Goal: Information Seeking & Learning: Learn about a topic

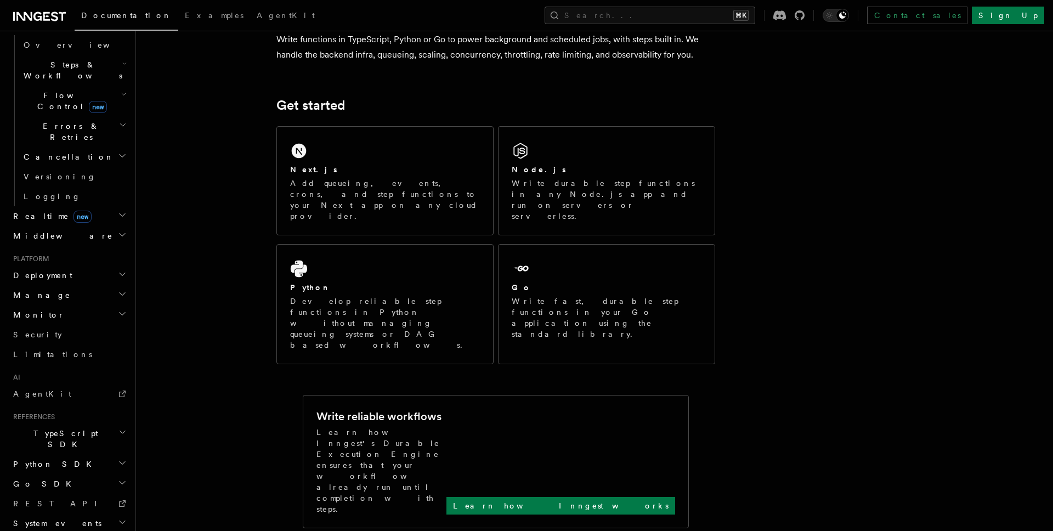
scroll to position [106, 0]
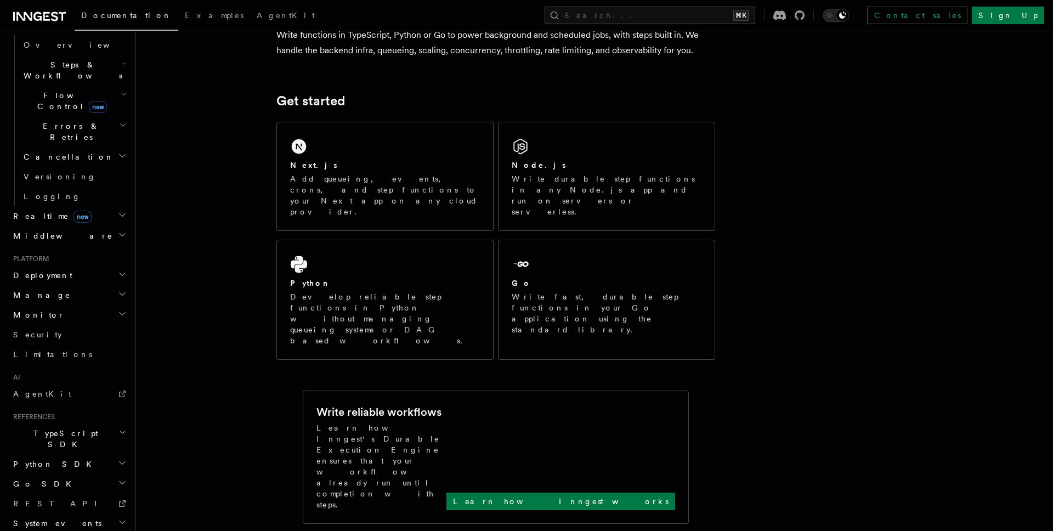
click at [396, 404] on div "Write reliable workflows Learn how Inngest's Durable Execution Engine ensures t…" at bounding box center [496, 457] width 359 height 106
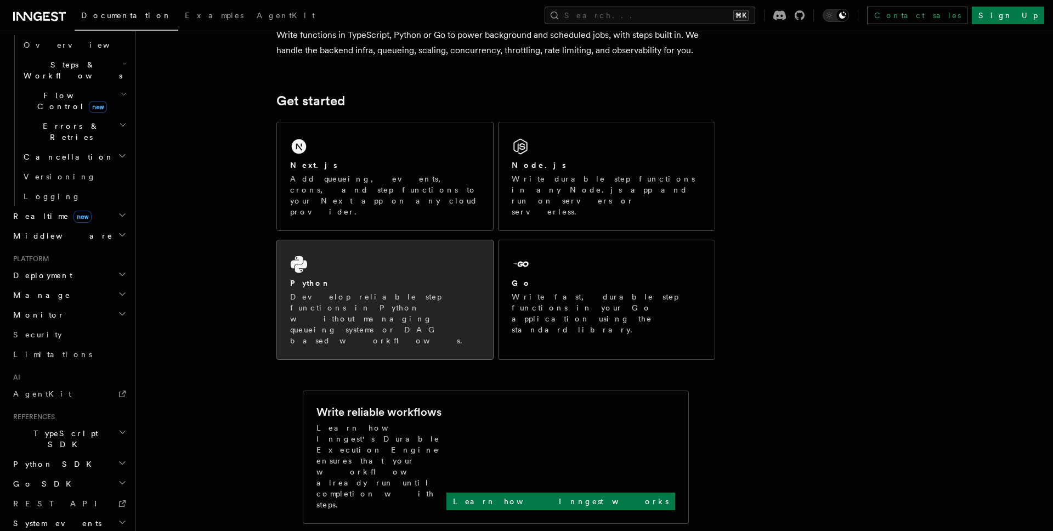
click at [408, 300] on div "Python Develop reliable step functions in Python without managing queueing syst…" at bounding box center [385, 299] width 216 height 119
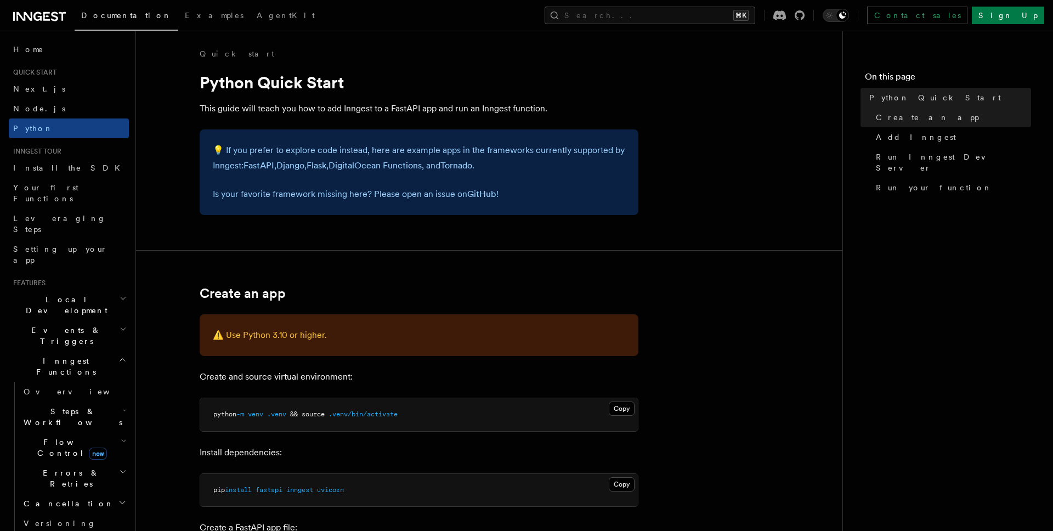
click at [924, 306] on nav "On this page Python Quick Start Create an app Add Inngest Run Inngest Dev Serve…" at bounding box center [948, 281] width 211 height 500
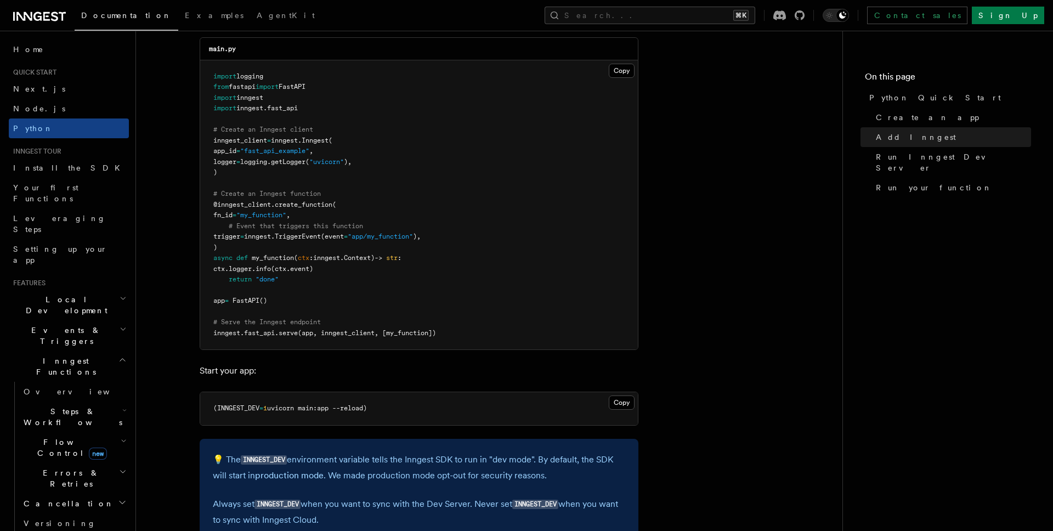
scroll to position [794, 0]
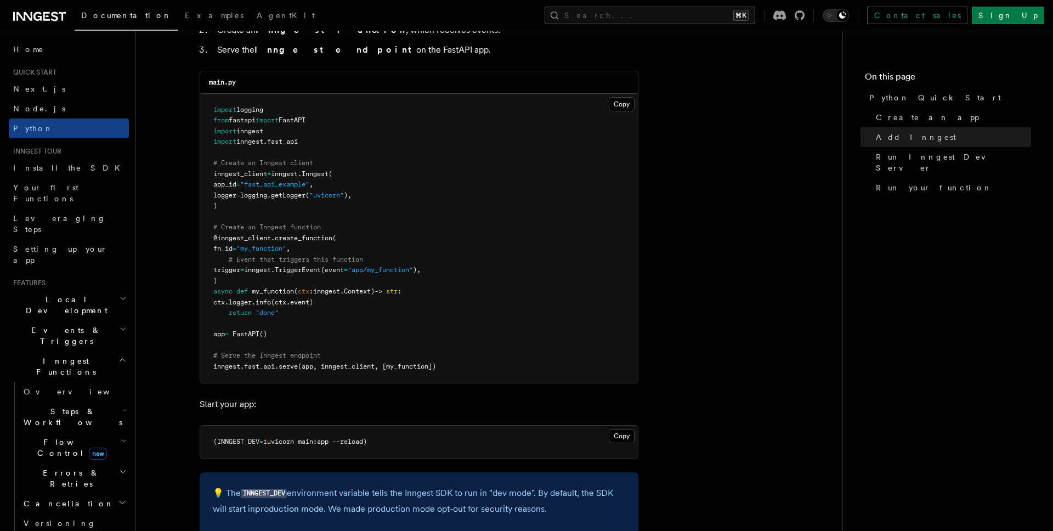
scroll to position [747, 0]
click at [285, 241] on span "create_function" at bounding box center [304, 239] width 58 height 8
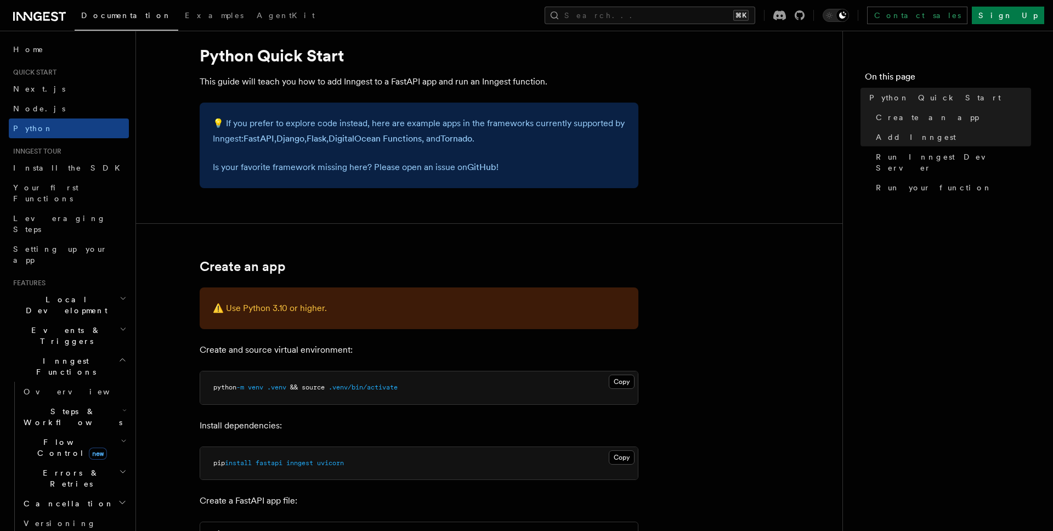
scroll to position [23, 0]
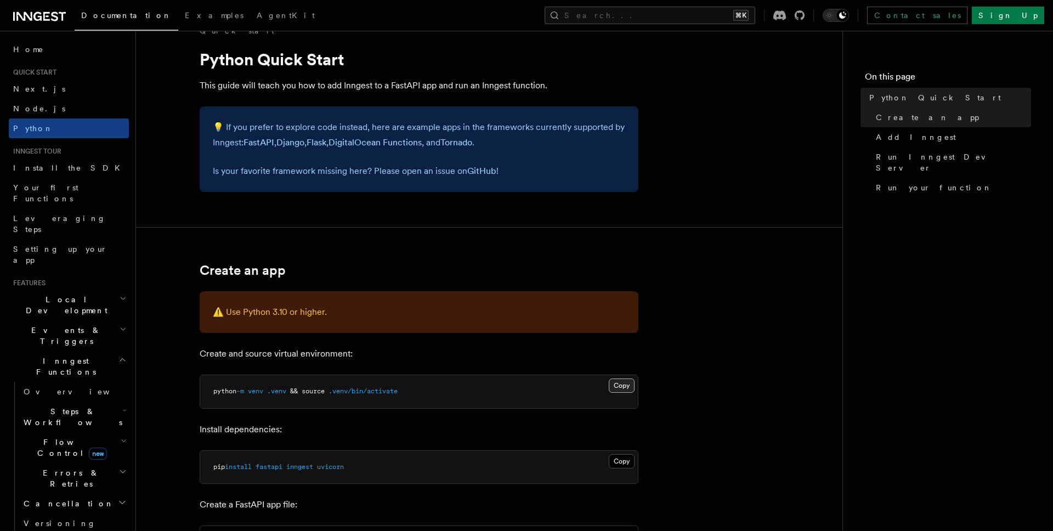
click at [618, 390] on button "Copy Copied" at bounding box center [622, 386] width 26 height 14
click at [619, 456] on button "Copy Copied" at bounding box center [622, 461] width 26 height 14
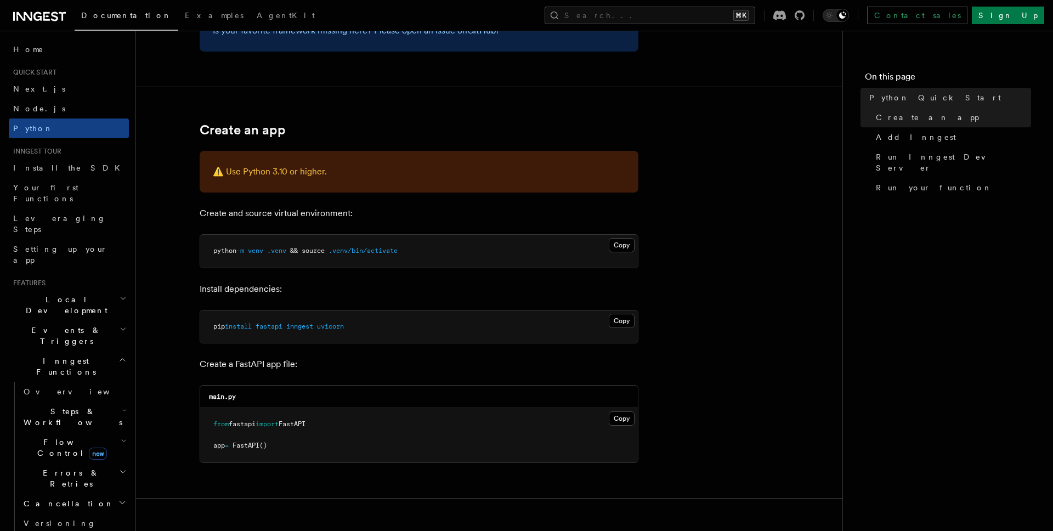
scroll to position [182, 0]
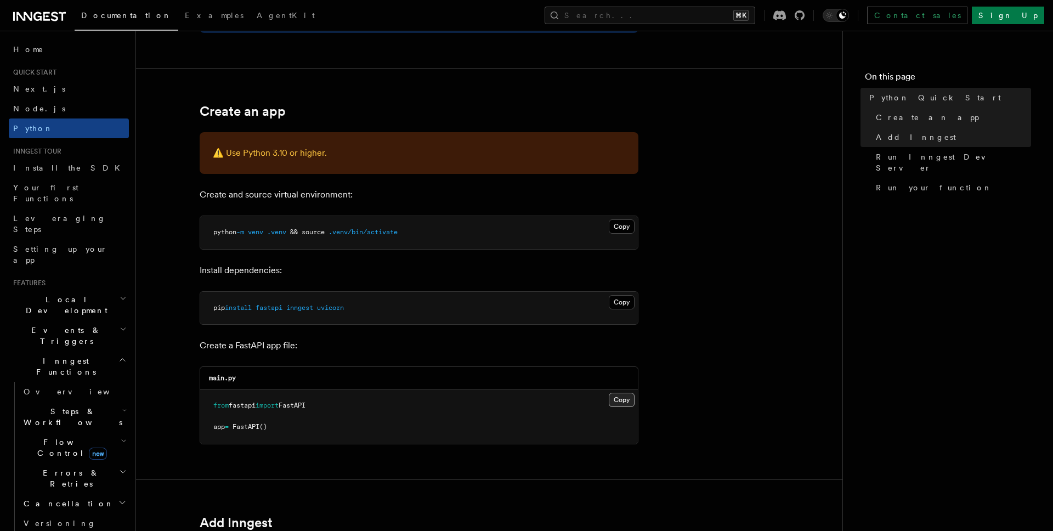
click at [618, 400] on button "Copy Copied" at bounding box center [622, 400] width 26 height 14
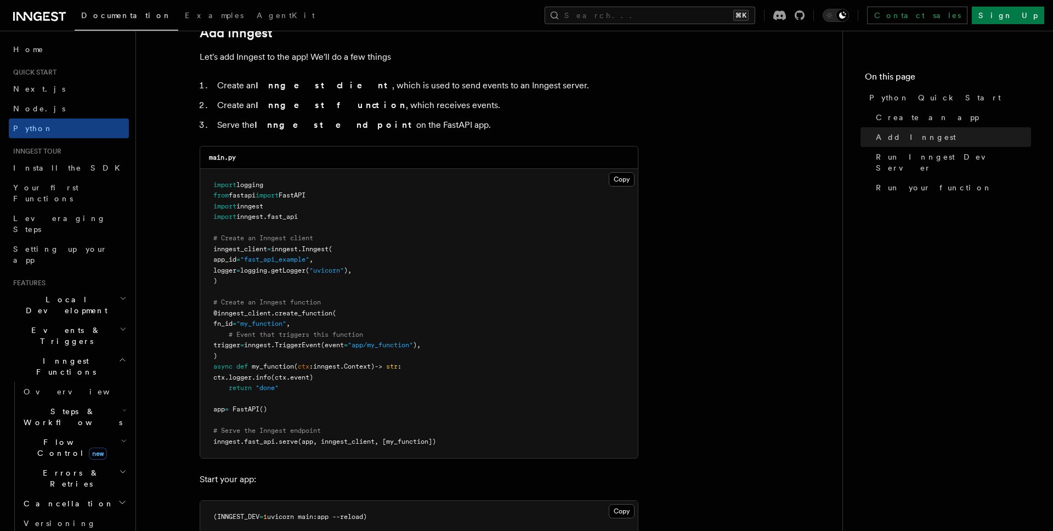
scroll to position [672, 0]
click at [617, 181] on button "Copy Copied" at bounding box center [622, 180] width 26 height 14
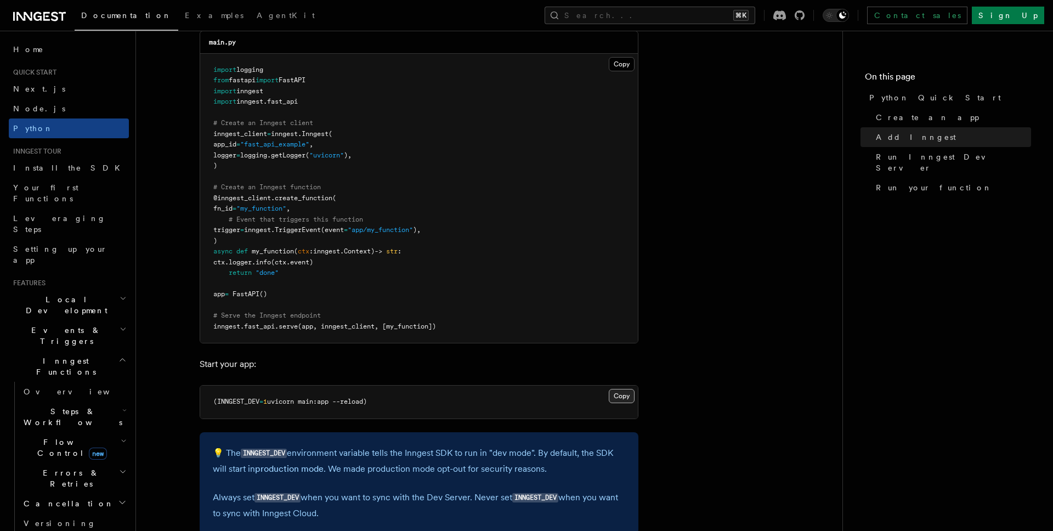
click at [621, 399] on button "Copy Copied" at bounding box center [622, 396] width 26 height 14
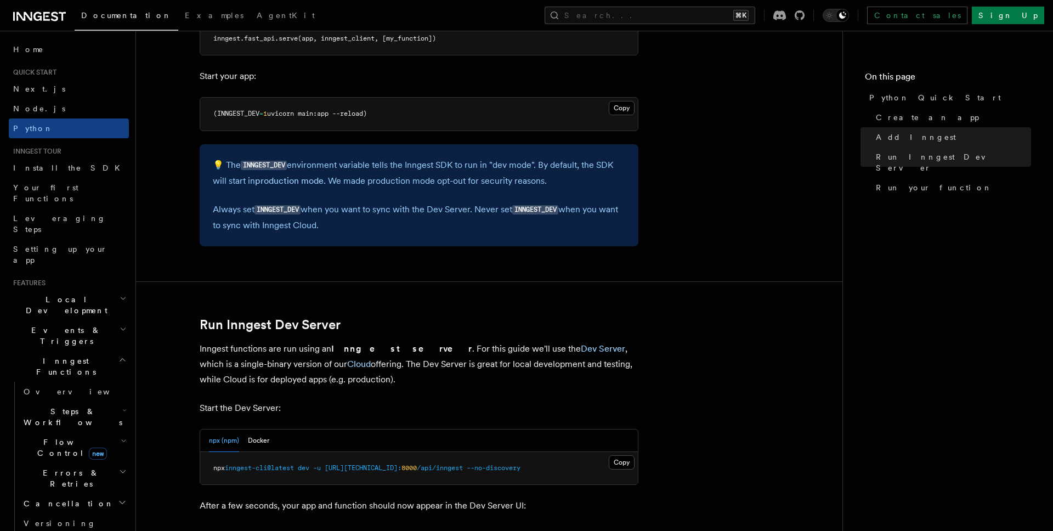
scroll to position [1091, 0]
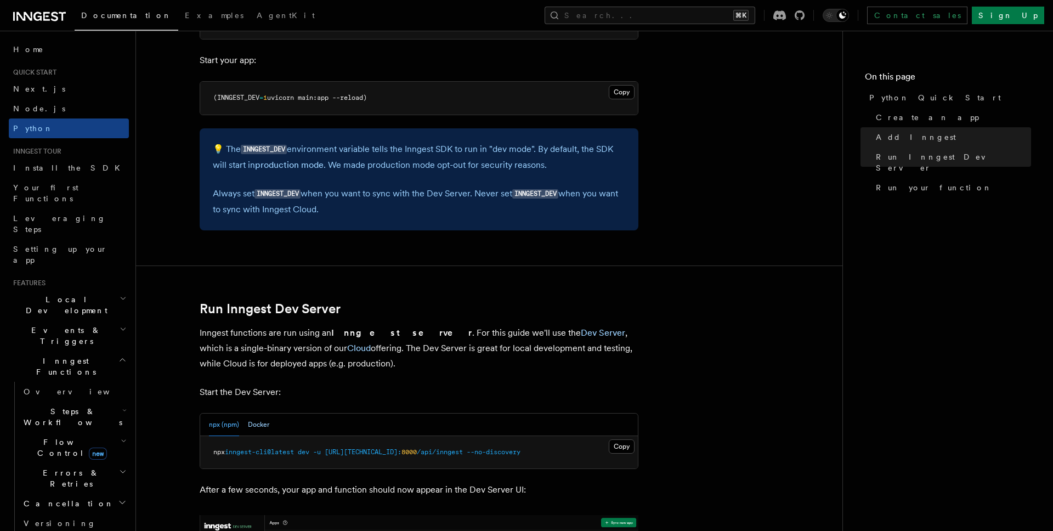
click at [257, 420] on button "Docker" at bounding box center [258, 425] width 21 height 22
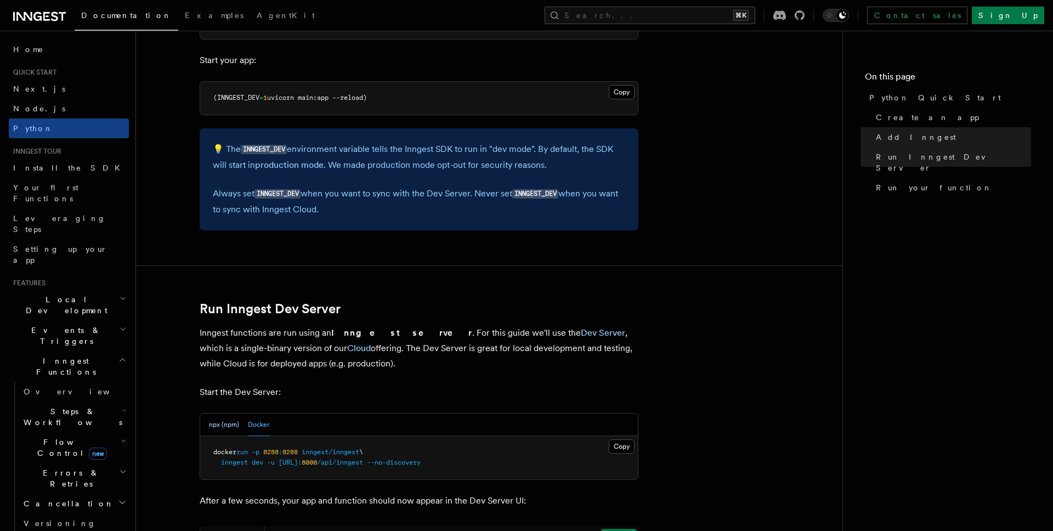
click at [219, 427] on button "npx (npm)" at bounding box center [224, 425] width 30 height 22
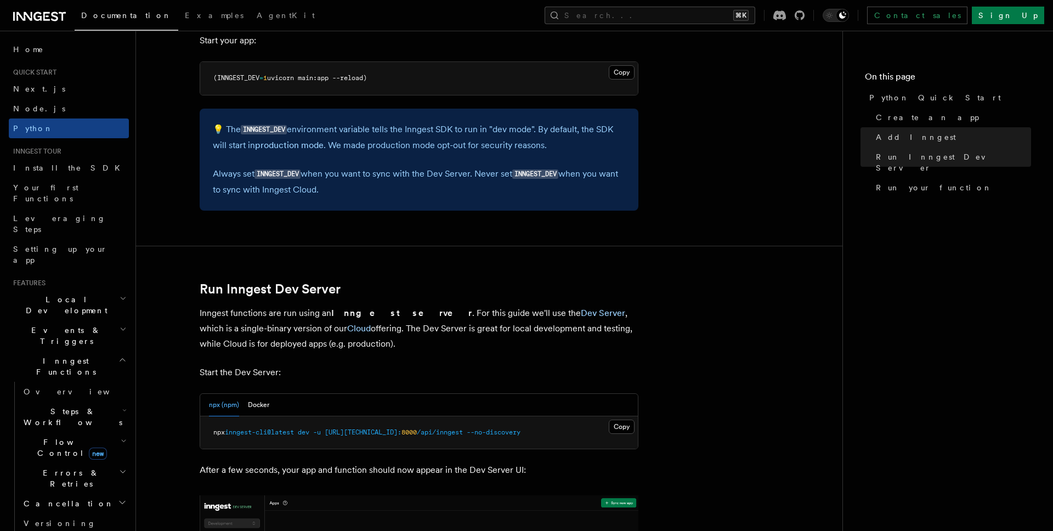
scroll to position [1200, 0]
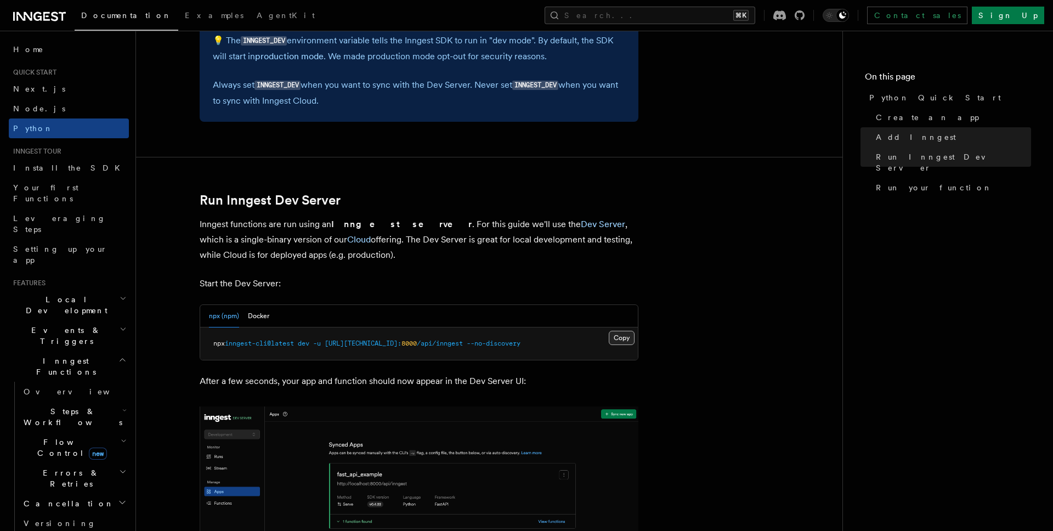
click at [623, 336] on button "Copy Copied" at bounding box center [622, 338] width 26 height 14
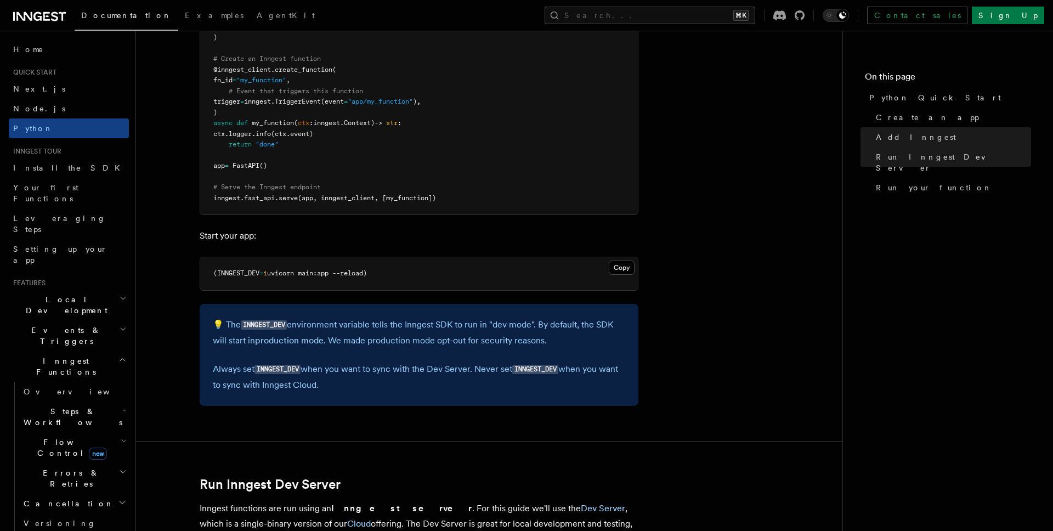
scroll to position [779, 0]
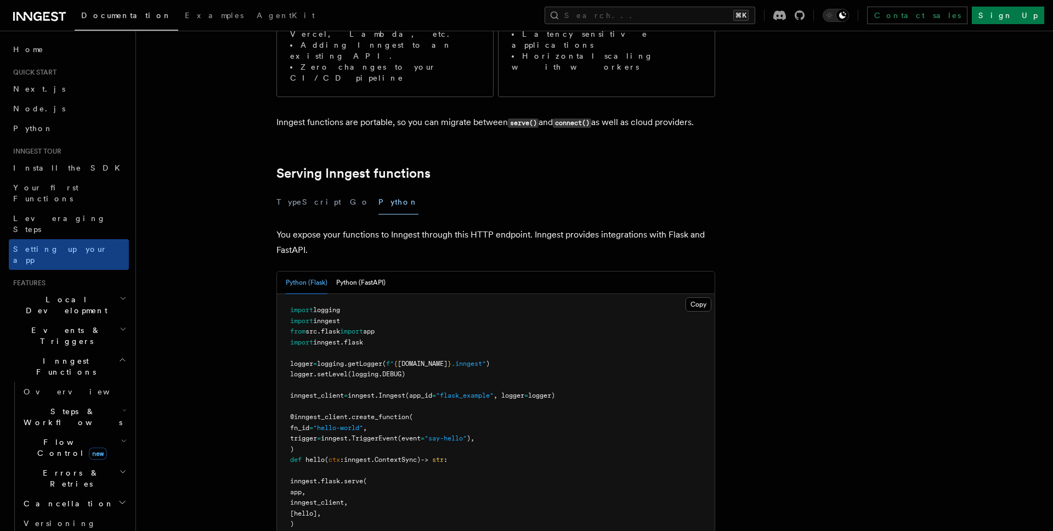
scroll to position [299, 0]
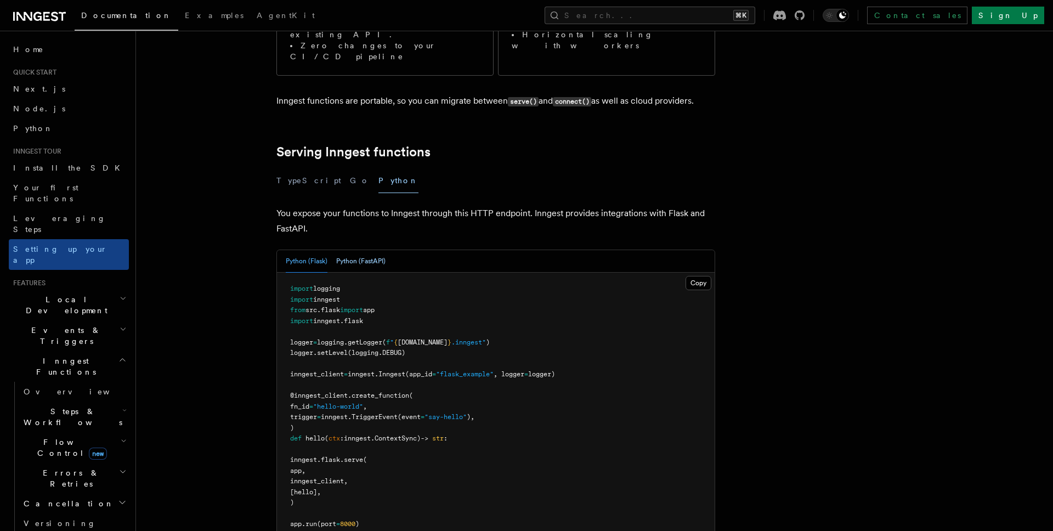
click at [370, 250] on button "Python (FastAPI)" at bounding box center [360, 261] width 49 height 22
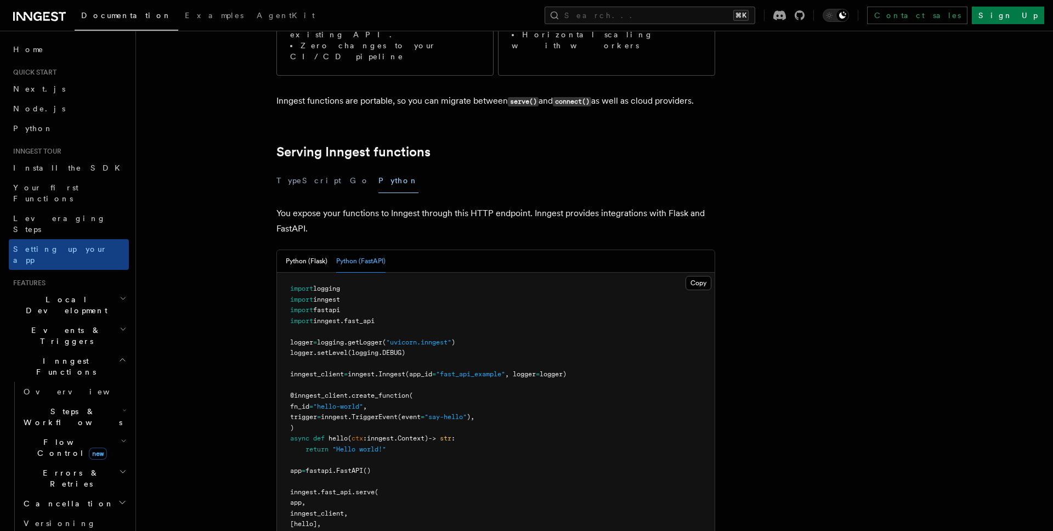
click at [328, 250] on div "Python (Flask) Python (FastAPI)" at bounding box center [336, 261] width 100 height 22
click at [325, 250] on button "Python (Flask)" at bounding box center [307, 261] width 42 height 22
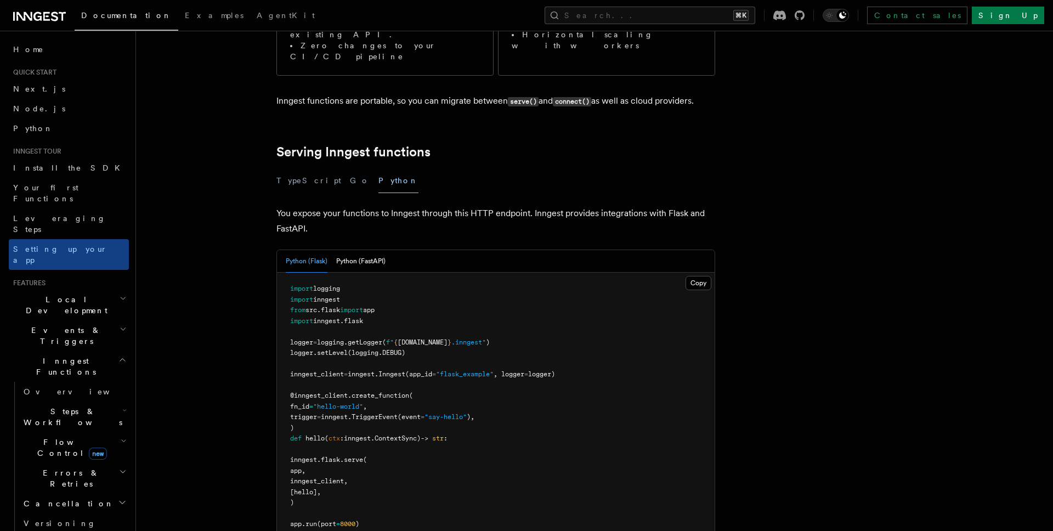
click at [586, 292] on pre "import logging import inngest from src . flask import app import inngest . flas…" at bounding box center [496, 407] width 438 height 268
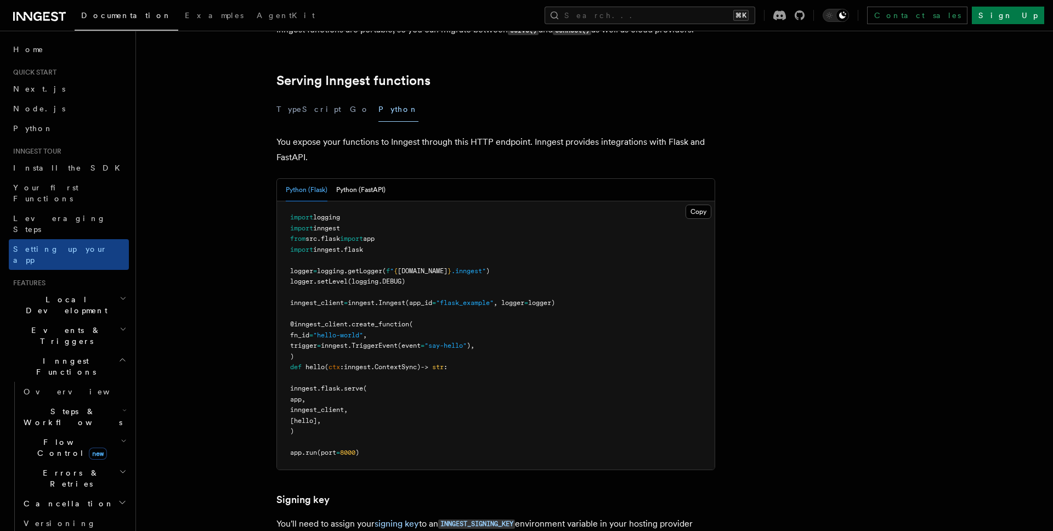
scroll to position [363, 0]
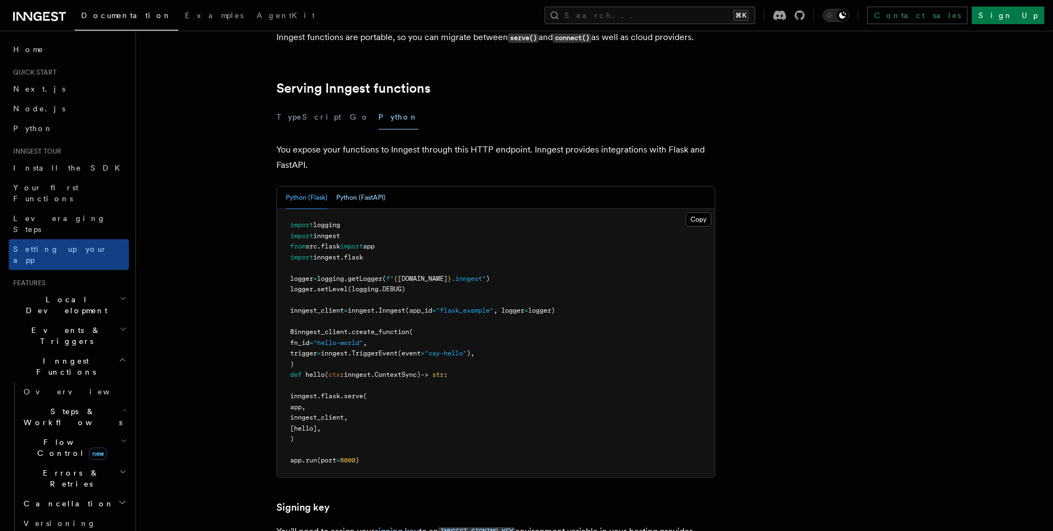
click at [361, 187] on button "Python (FastAPI)" at bounding box center [360, 198] width 49 height 22
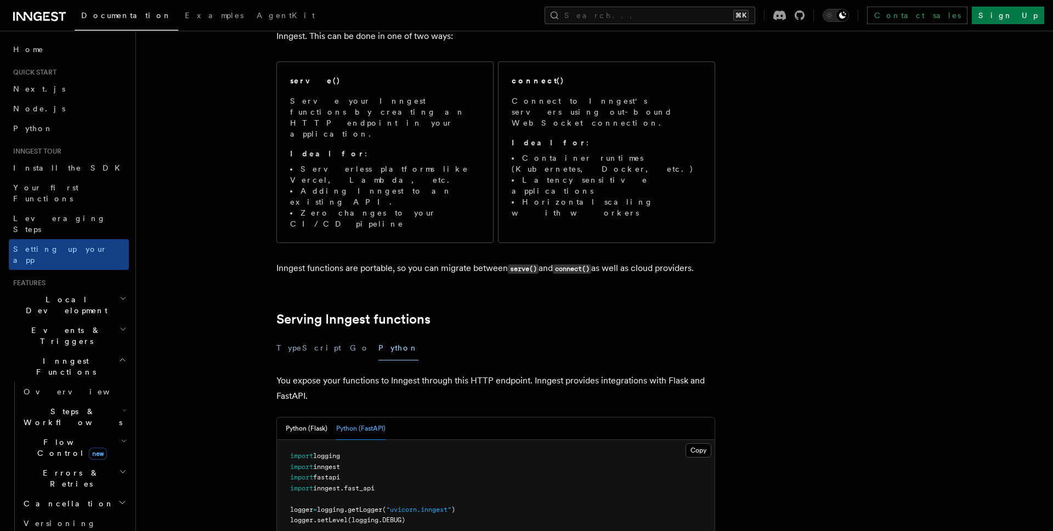
scroll to position [0, 0]
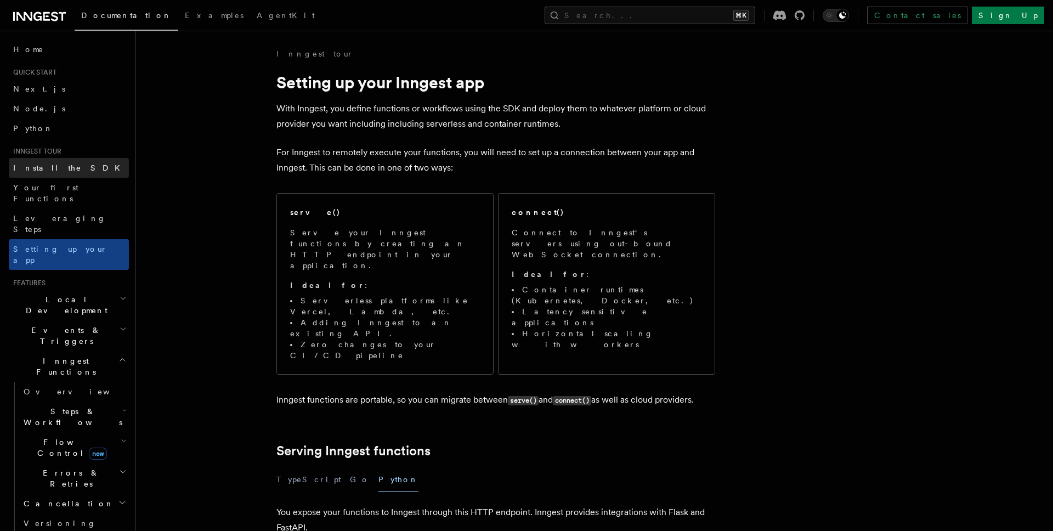
click at [71, 176] on link "Install the SDK" at bounding box center [69, 168] width 120 height 20
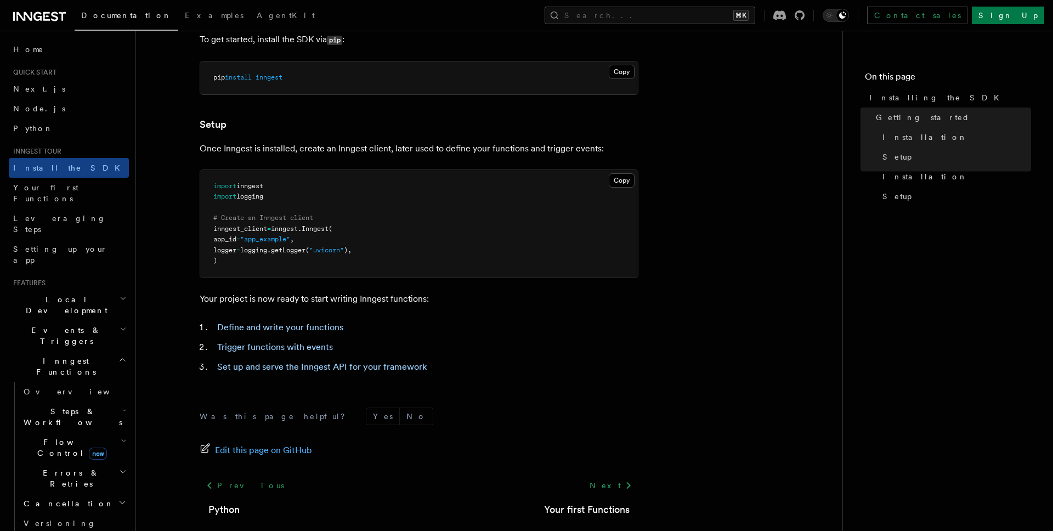
scroll to position [392, 0]
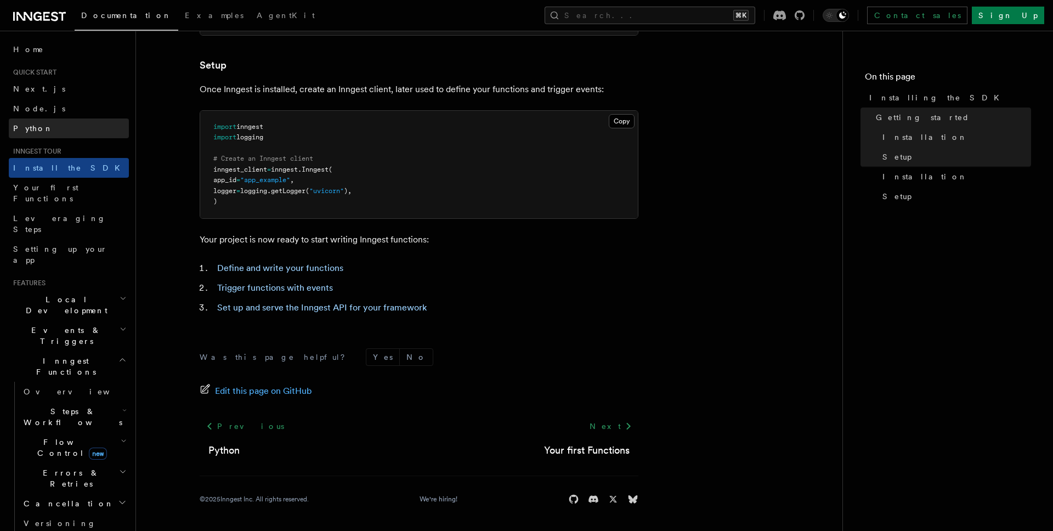
click at [47, 121] on link "Python" at bounding box center [69, 129] width 120 height 20
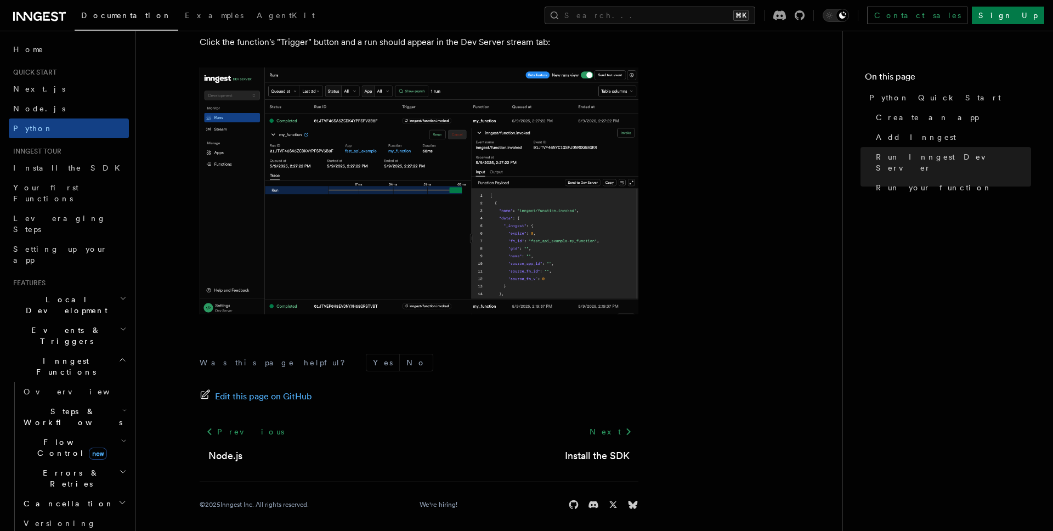
scroll to position [2243, 0]
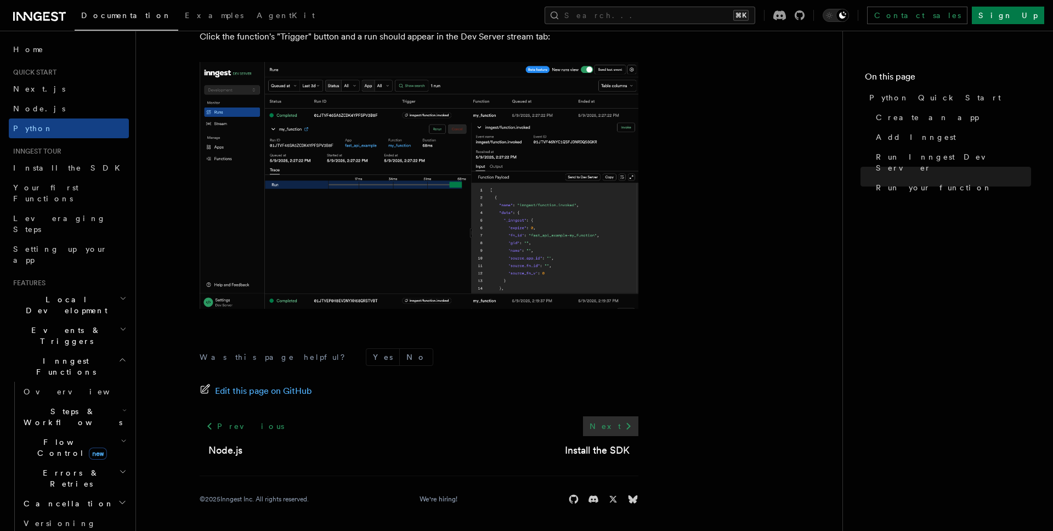
click at [601, 420] on link "Next" at bounding box center [610, 426] width 55 height 20
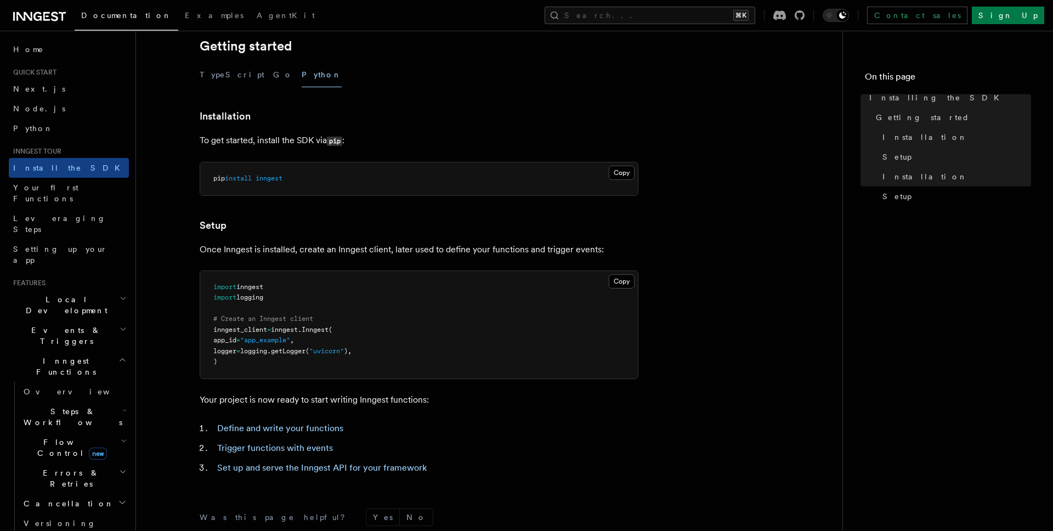
scroll to position [283, 0]
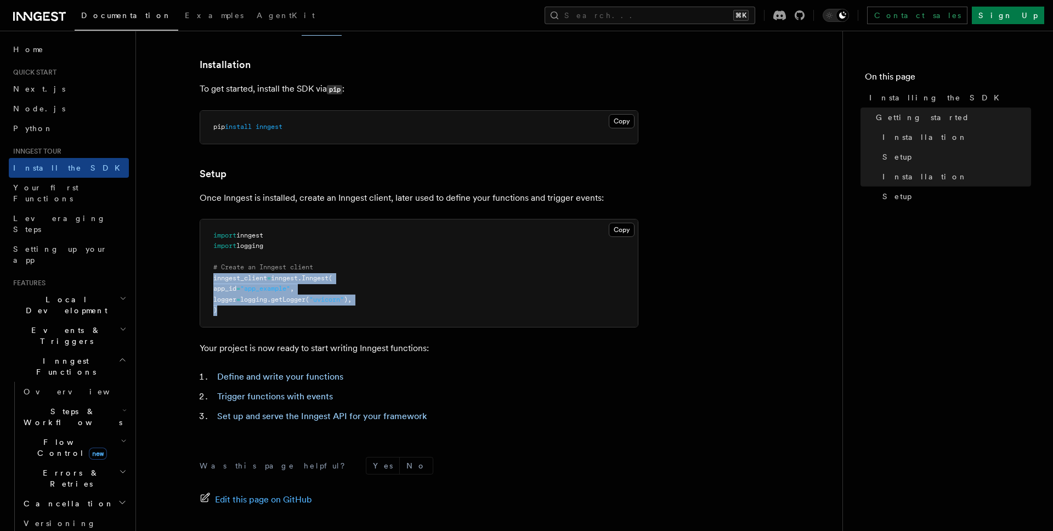
drag, startPoint x: 231, startPoint y: 320, endPoint x: 213, endPoint y: 281, distance: 43.5
click at [213, 281] on pre "import inngest import logging # Create an Inngest client inngest_client = innge…" at bounding box center [419, 273] width 438 height 108
click at [215, 357] on article "Inngest tour Installing the SDK The Inngest SDK allows you to write reliable, d…" at bounding box center [490, 202] width 672 height 875
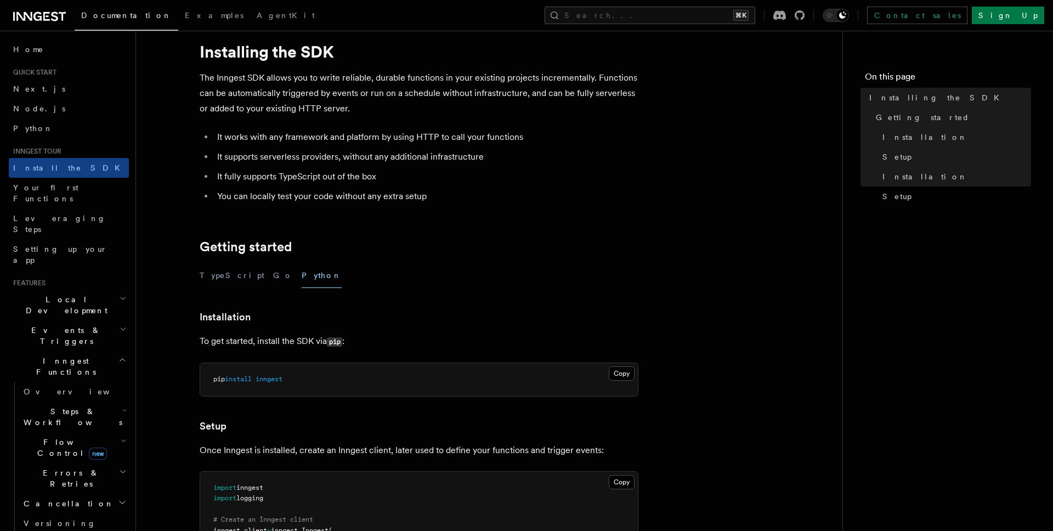
scroll to position [0, 0]
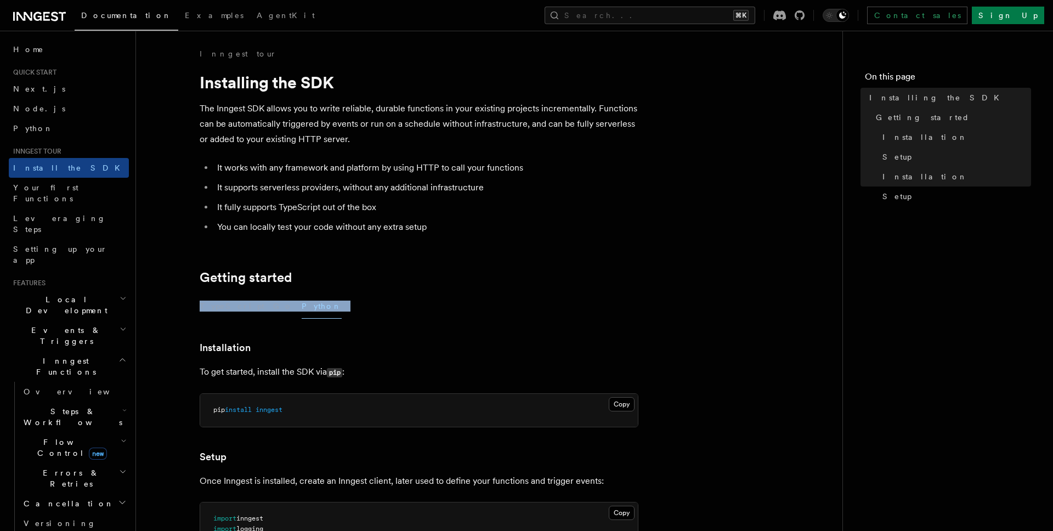
drag, startPoint x: 168, startPoint y: 277, endPoint x: 167, endPoint y: 320, distance: 43.4
click at [167, 320] on article "Inngest tour Installing the SDK The Inngest SDK allows you to write reliable, d…" at bounding box center [490, 485] width 672 height 875
click at [330, 361] on article "Inngest tour Installing the SDK The Inngest SDK allows you to write reliable, d…" at bounding box center [490, 485] width 672 height 875
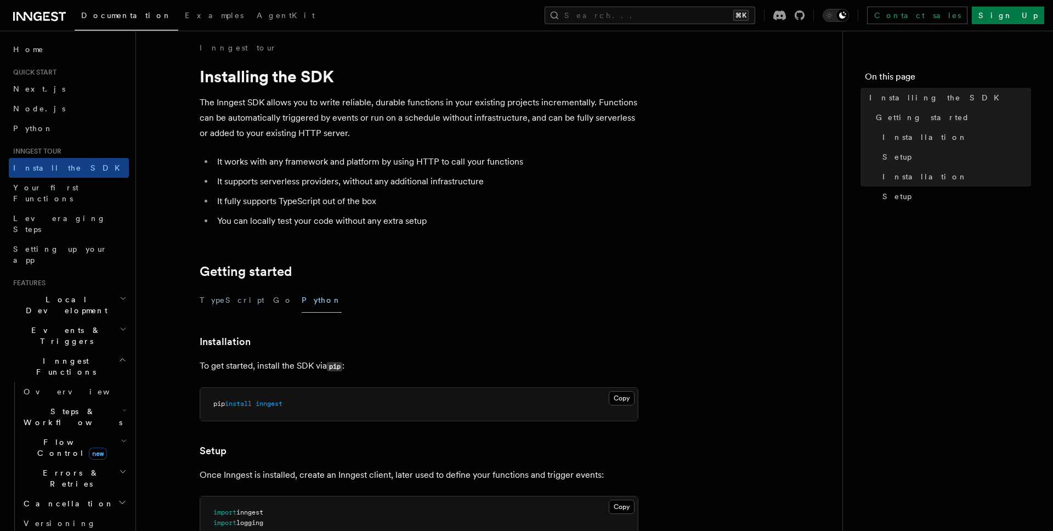
scroll to position [5, 0]
click at [274, 274] on link "Getting started" at bounding box center [246, 271] width 92 height 15
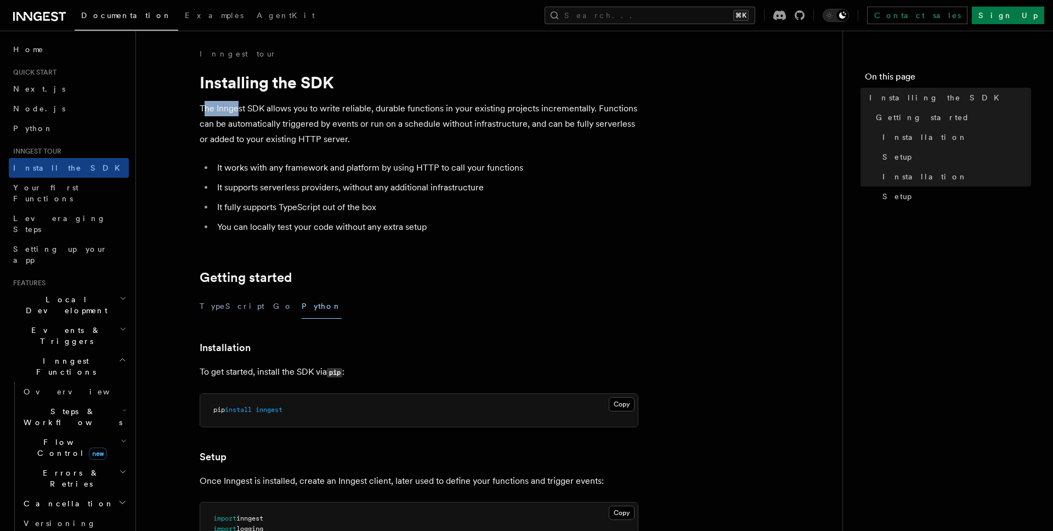
drag, startPoint x: 203, startPoint y: 112, endPoint x: 330, endPoint y: 117, distance: 126.9
click at [238, 112] on p "The Inngest SDK allows you to write reliable, durable functions in your existin…" at bounding box center [419, 124] width 439 height 46
click at [330, 117] on p "The Inngest SDK allows you to write reliable, durable functions in your existin…" at bounding box center [419, 124] width 439 height 46
click at [421, 341] on h3 "Installation" at bounding box center [419, 347] width 439 height 15
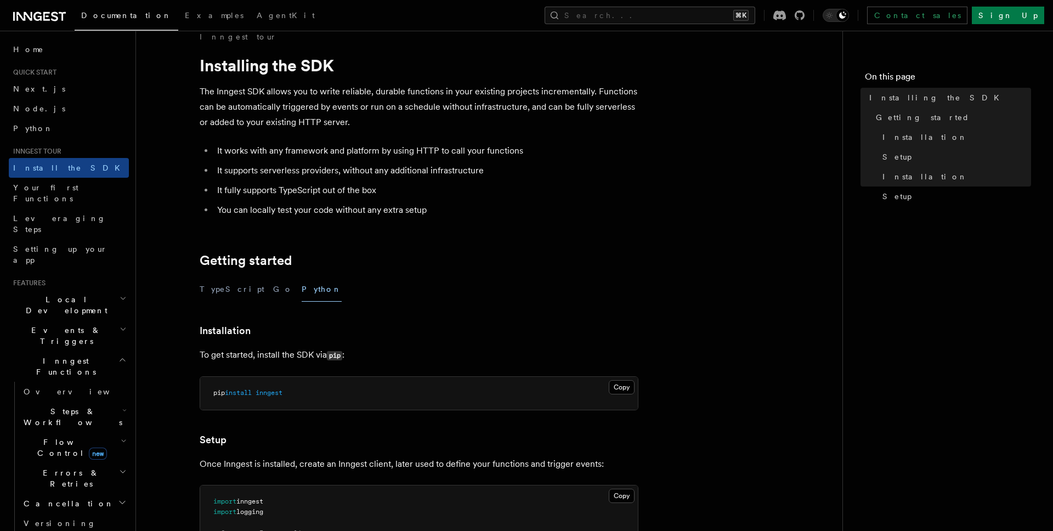
scroll to position [20, 0]
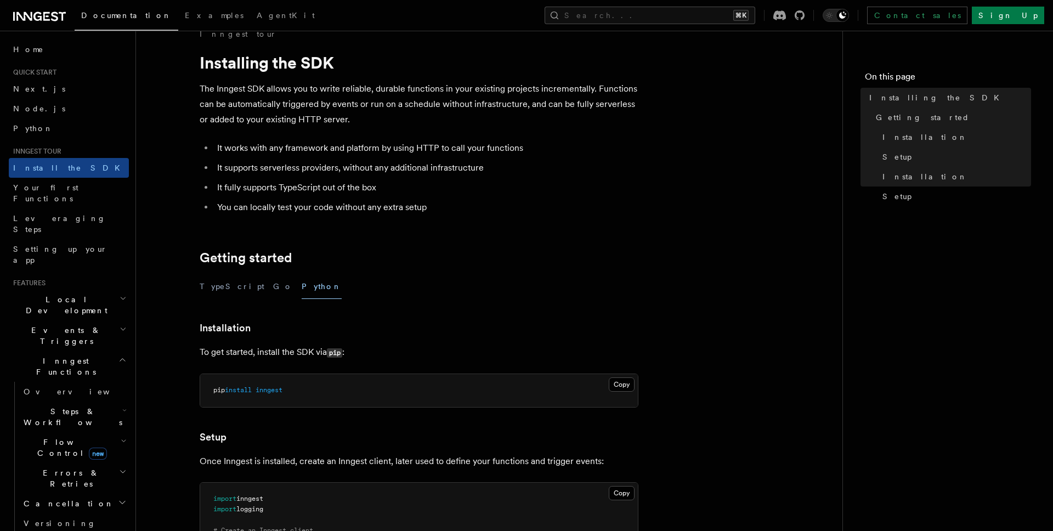
click at [589, 138] on article "Inngest tour Installing the SDK The Inngest SDK allows you to write reliable, d…" at bounding box center [490, 466] width 672 height 875
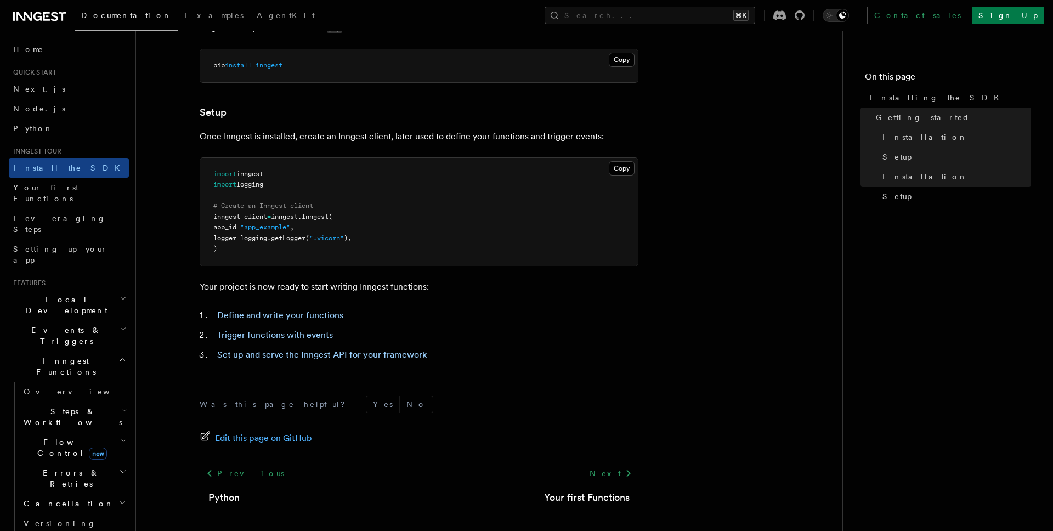
scroll to position [364, 0]
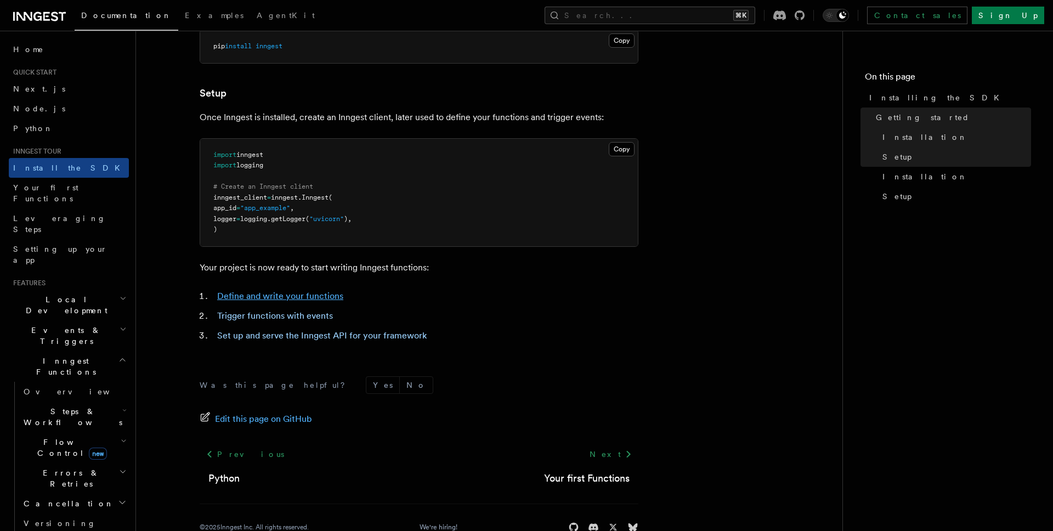
click at [267, 297] on link "Define and write your functions" at bounding box center [280, 296] width 126 height 10
click at [267, 317] on link "Trigger functions with events" at bounding box center [275, 316] width 116 height 10
click at [265, 332] on link "Set up and serve the Inngest API for your framework" at bounding box center [322, 335] width 210 height 10
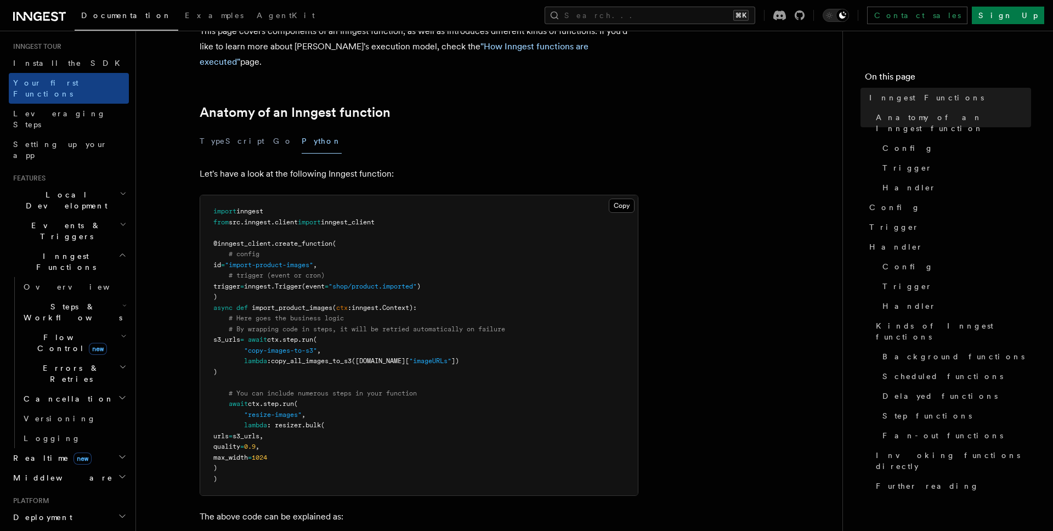
scroll to position [167, 0]
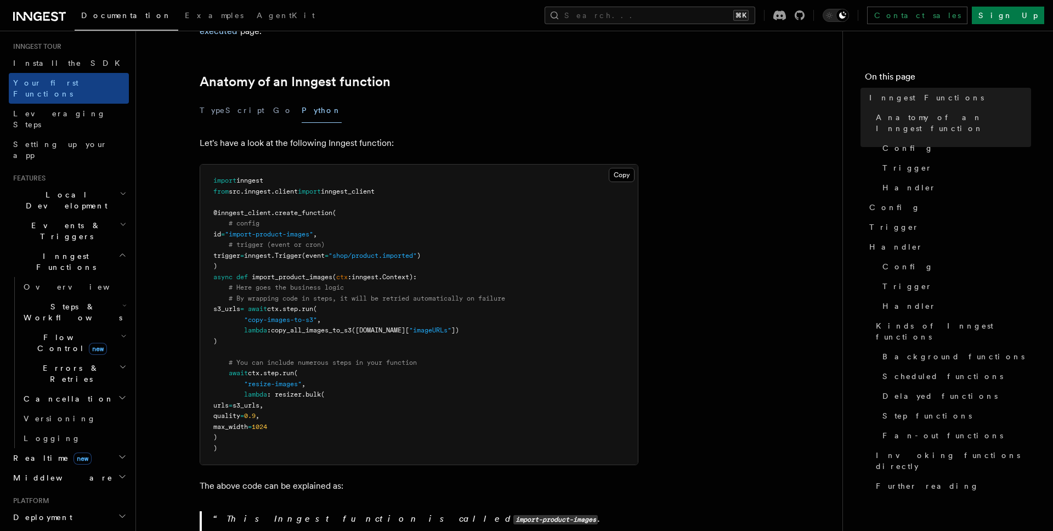
click at [279, 241] on span "# trigger (event or cron)" at bounding box center [277, 245] width 96 height 8
click at [297, 252] on span "Trigger" at bounding box center [288, 256] width 27 height 8
click at [302, 252] on span "Trigger" at bounding box center [288, 256] width 27 height 8
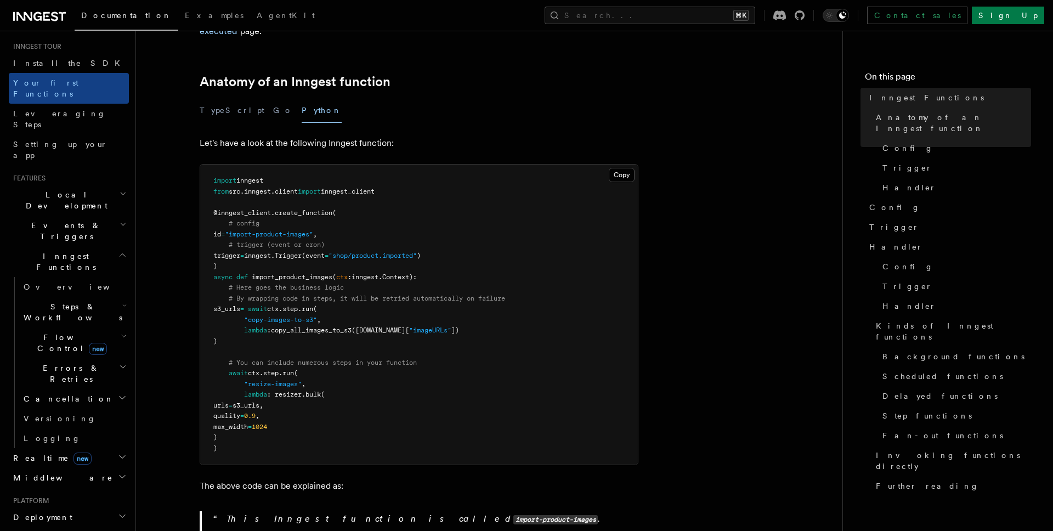
click at [243, 359] on span "# You can include numerous steps in your function" at bounding box center [323, 363] width 188 height 8
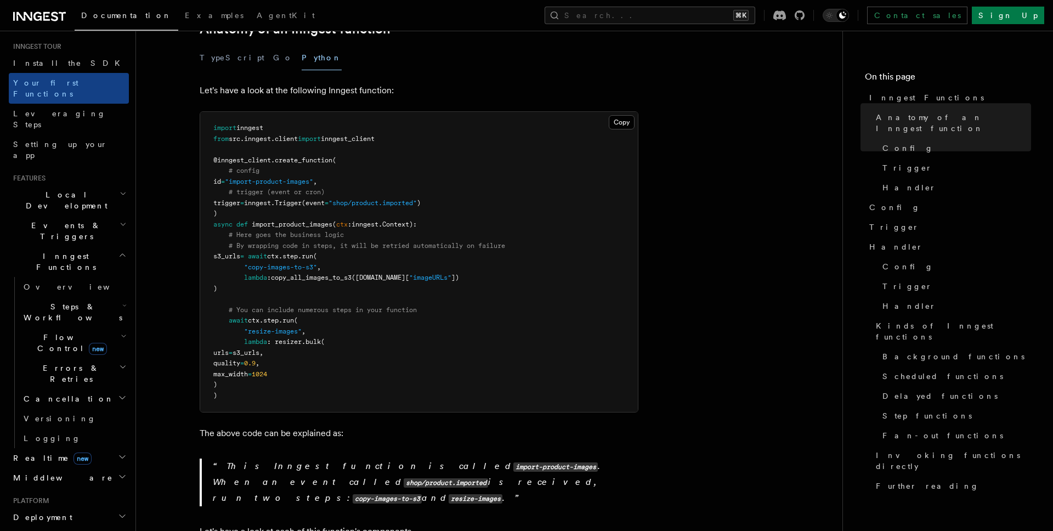
scroll to position [221, 0]
click at [323, 273] on span "copy_all_images_to_s3" at bounding box center [311, 277] width 81 height 8
click at [263, 273] on span "lambda" at bounding box center [255, 277] width 23 height 8
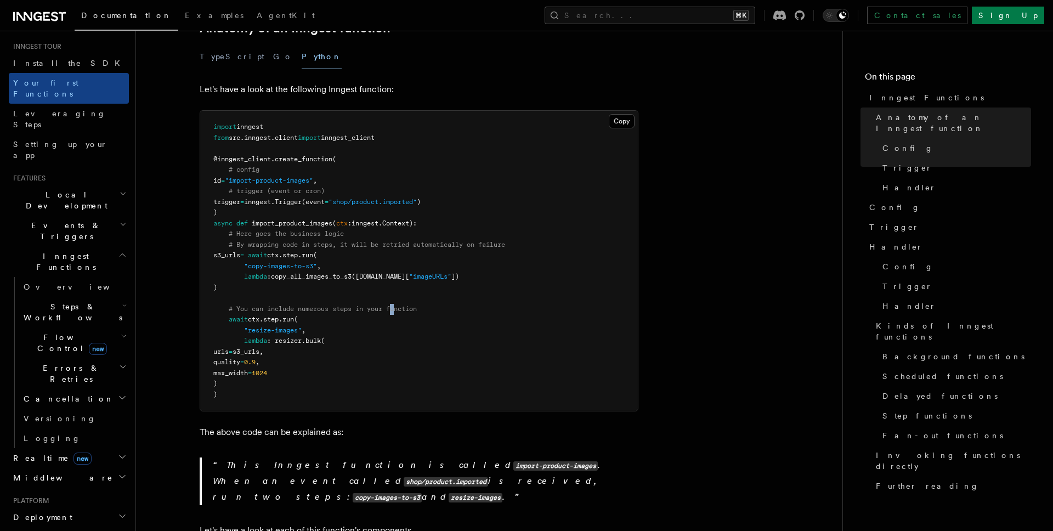
click at [400, 297] on pre "import inngest from src . inngest . client import inngest_client @inngest_clien…" at bounding box center [419, 261] width 438 height 300
click at [383, 282] on pre "import inngest from src . inngest . client import inngest_client @inngest_clien…" at bounding box center [419, 261] width 438 height 300
click at [308, 374] on pre "import inngest from src . inngest . client import inngest_client @inngest_clien…" at bounding box center [419, 261] width 438 height 300
drag, startPoint x: 245, startPoint y: 390, endPoint x: 235, endPoint y: 373, distance: 20.4
click at [235, 373] on pre "import inngest from src . inngest . client import inngest_client @inngest_clien…" at bounding box center [419, 261] width 438 height 300
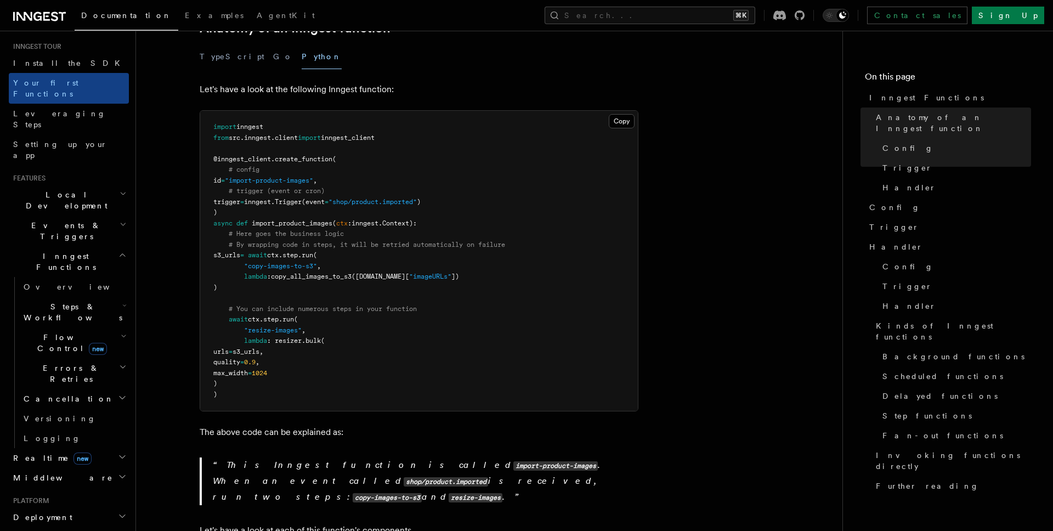
click at [267, 386] on pre "import inngest from src . inngest . client import inngest_client @inngest_clien…" at bounding box center [419, 261] width 438 height 300
drag, startPoint x: 267, startPoint y: 386, endPoint x: 238, endPoint y: 359, distance: 39.2
click at [238, 359] on pre "import inngest from src . inngest . client import inngest_client @inngest_clien…" at bounding box center [419, 261] width 438 height 300
click at [299, 368] on pre "import inngest from src . inngest . client import inngest_client @inngest_clien…" at bounding box center [419, 261] width 438 height 300
drag, startPoint x: 260, startPoint y: 388, endPoint x: 217, endPoint y: 312, distance: 87.4
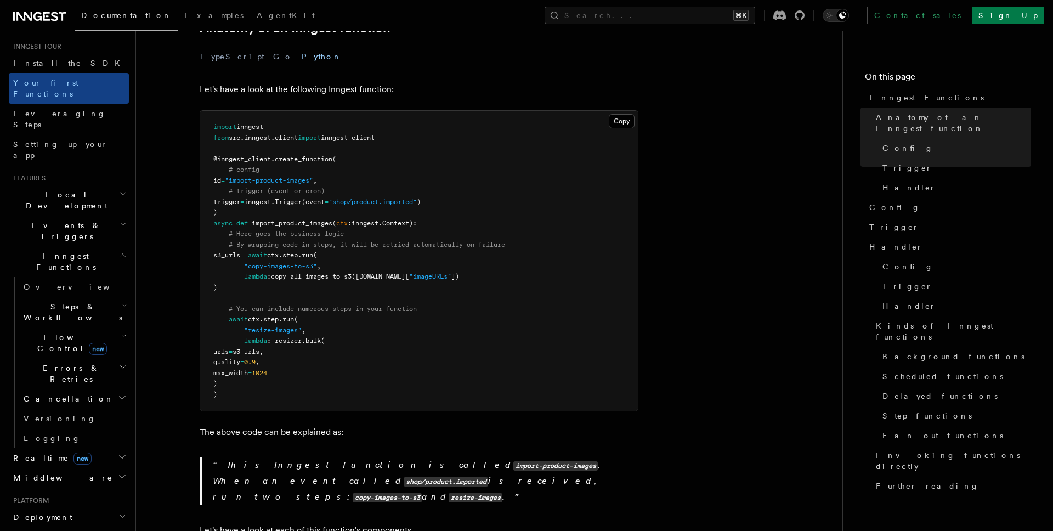
click at [217, 312] on pre "import inngest from src . inngest . client import inngest_client @inngest_clien…" at bounding box center [419, 261] width 438 height 300
click at [222, 326] on span at bounding box center [228, 330] width 31 height 8
click at [252, 273] on span "lambda" at bounding box center [255, 277] width 23 height 8
click at [326, 273] on span "copy_all_images_to_s3" at bounding box center [311, 277] width 81 height 8
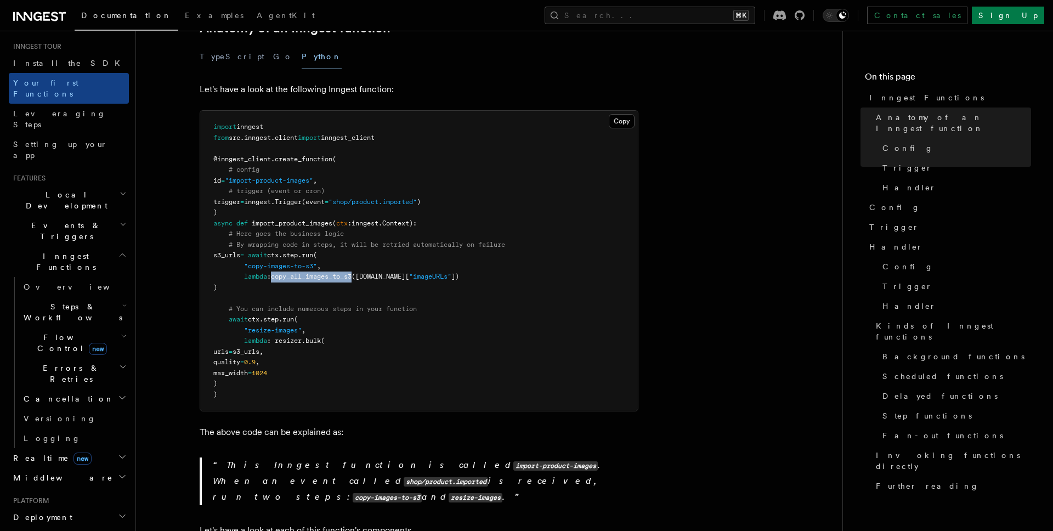
click at [326, 273] on span "copy_all_images_to_s3" at bounding box center [311, 277] width 81 height 8
click at [489, 260] on pre "import inngest from src . inngest . client import inngest_client @inngest_clien…" at bounding box center [419, 261] width 438 height 300
drag, startPoint x: 489, startPoint y: 260, endPoint x: 138, endPoint y: 260, distance: 351.1
copy code "lambda : copy_all_images_to_s3 (ctx.event.data[ "imageURLs" ])"
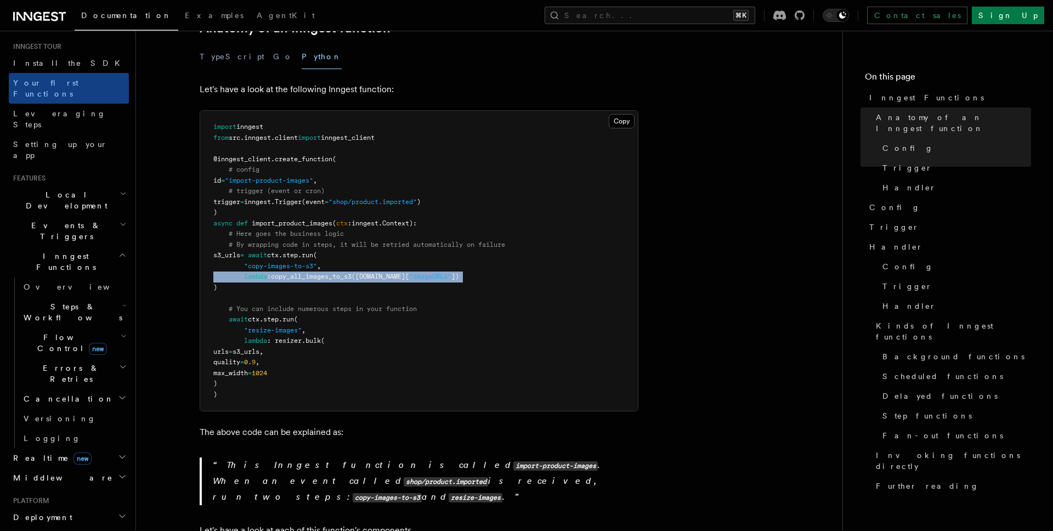
click at [409, 273] on span "(ctx.event.data[" at bounding box center [381, 277] width 58 height 8
click at [330, 273] on span "copy_all_images_to_s3" at bounding box center [311, 277] width 81 height 8
click at [559, 295] on pre "import inngest from src . inngest . client import inngest_client @inngest_clien…" at bounding box center [419, 261] width 438 height 300
click at [261, 273] on span "lambda" at bounding box center [255, 277] width 23 height 8
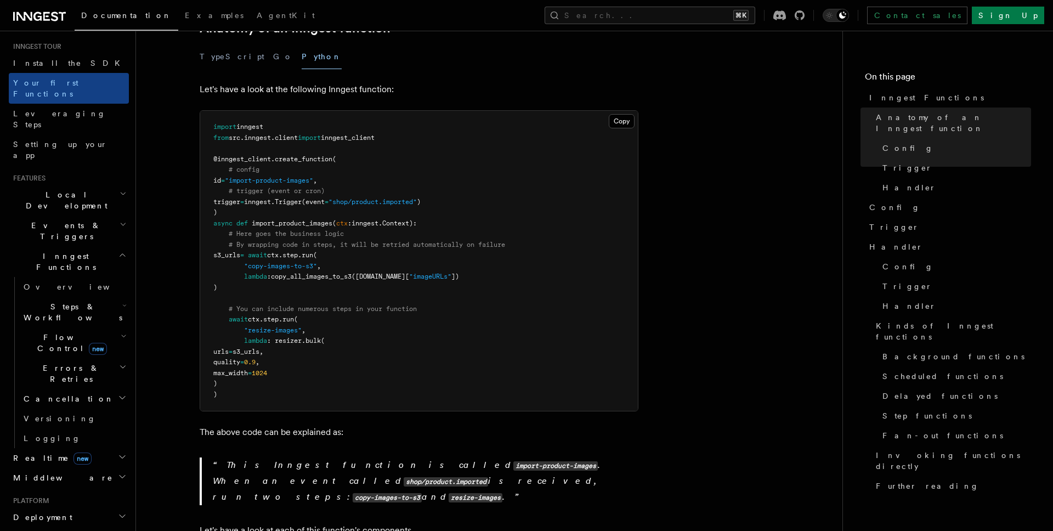
click at [261, 273] on span "lambda" at bounding box center [255, 277] width 23 height 8
drag, startPoint x: 253, startPoint y: 270, endPoint x: 250, endPoint y: 280, distance: 10.2
click at [252, 275] on pre "import inngest from src . inngest . client import inngest_client @inngest_clien…" at bounding box center [419, 261] width 438 height 300
drag, startPoint x: 248, startPoint y: 277, endPoint x: 199, endPoint y: 245, distance: 59.0
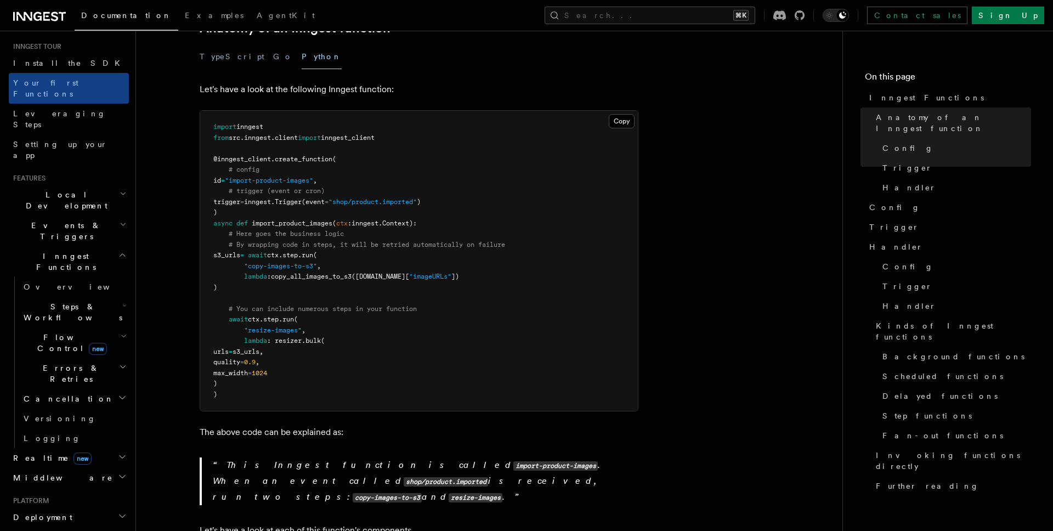
click at [320, 285] on pre "import inngest from src . inngest . client import inngest_client @inngest_clien…" at bounding box center [419, 261] width 438 height 300
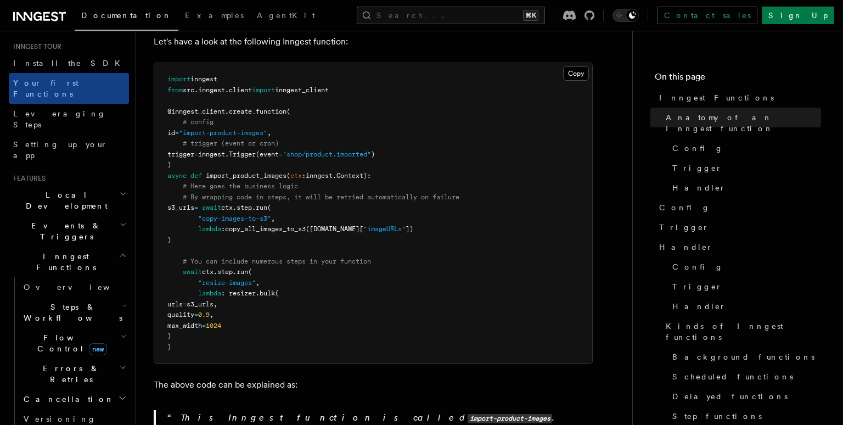
scroll to position [275, 0]
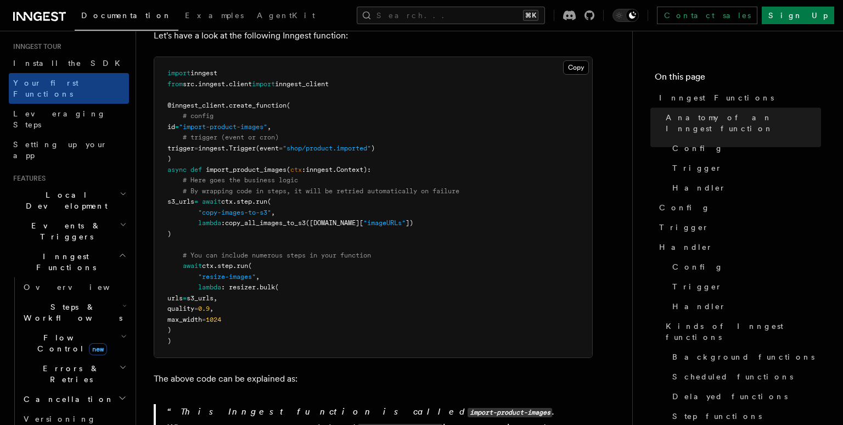
click at [252, 219] on span "copy_all_images_to_s3" at bounding box center [265, 223] width 81 height 8
click at [247, 219] on pre "import inngest from src . inngest . client import inngest_client @inngest_clien…" at bounding box center [373, 207] width 438 height 300
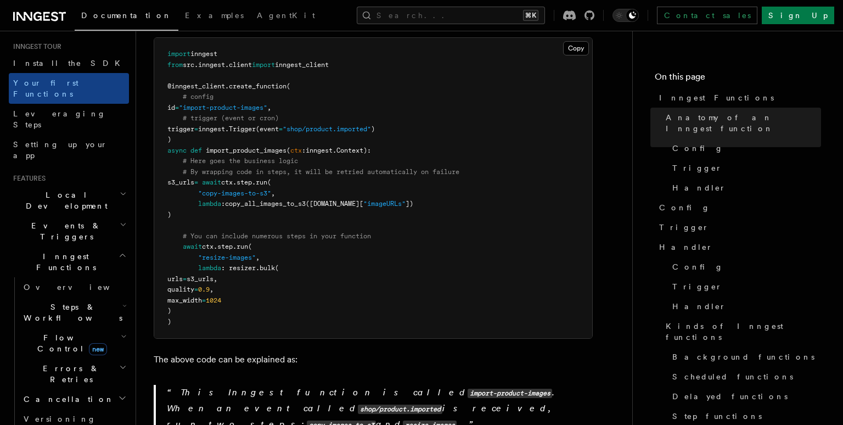
scroll to position [301, 0]
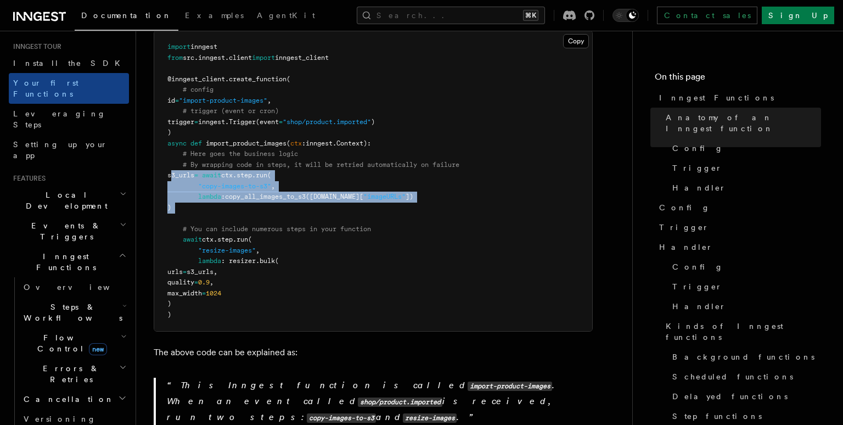
drag, startPoint x: 212, startPoint y: 199, endPoint x: 170, endPoint y: 162, distance: 56.8
click at [170, 162] on pre "import inngest from src . inngest . client import inngest_client @inngest_clien…" at bounding box center [373, 181] width 438 height 300
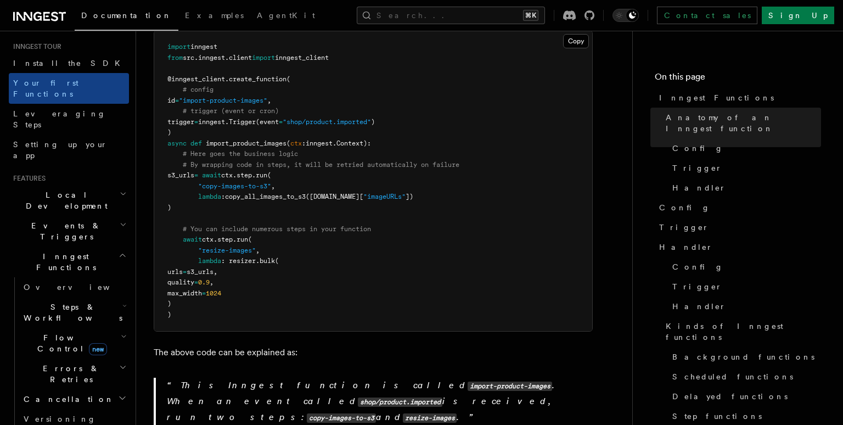
click at [416, 218] on pre "import inngest from src . inngest . client import inngest_client @inngest_clien…" at bounding box center [373, 181] width 438 height 300
click at [280, 195] on pre "import inngest from src . inngest . client import inngest_client @inngest_clien…" at bounding box center [373, 181] width 438 height 300
drag, startPoint x: 279, startPoint y: 169, endPoint x: 195, endPoint y: 170, distance: 84.5
click at [195, 170] on pre "import inngest from src . inngest . client import inngest_client @inngest_clien…" at bounding box center [373, 181] width 438 height 300
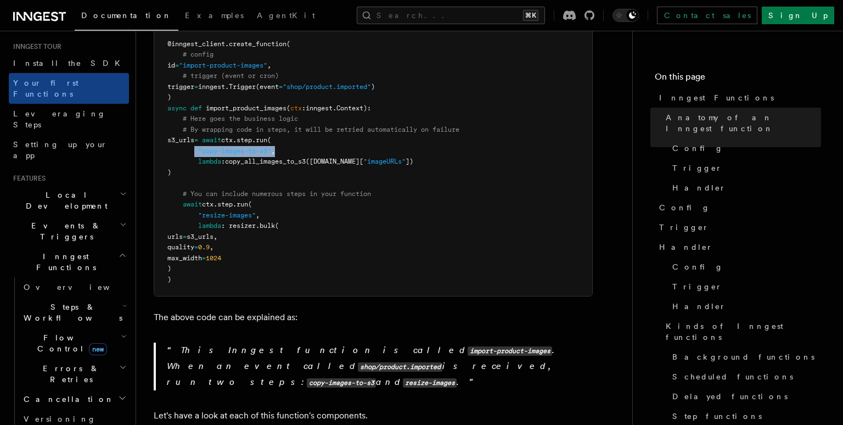
scroll to position [341, 0]
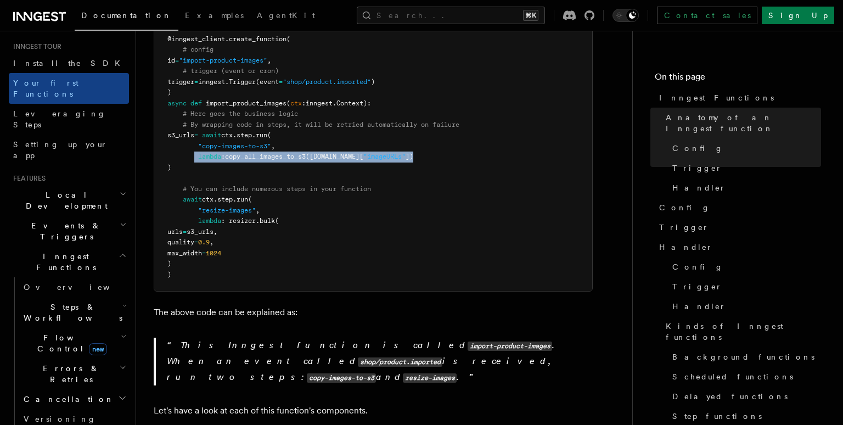
drag, startPoint x: 200, startPoint y: 144, endPoint x: 447, endPoint y: 144, distance: 247.4
click at [447, 144] on pre "import inngest from src . inngest . client import inngest_client @inngest_clien…" at bounding box center [373, 141] width 438 height 300
click at [448, 144] on pre "import inngest from src . inngest . client import inngest_client @inngest_clien…" at bounding box center [373, 141] width 438 height 300
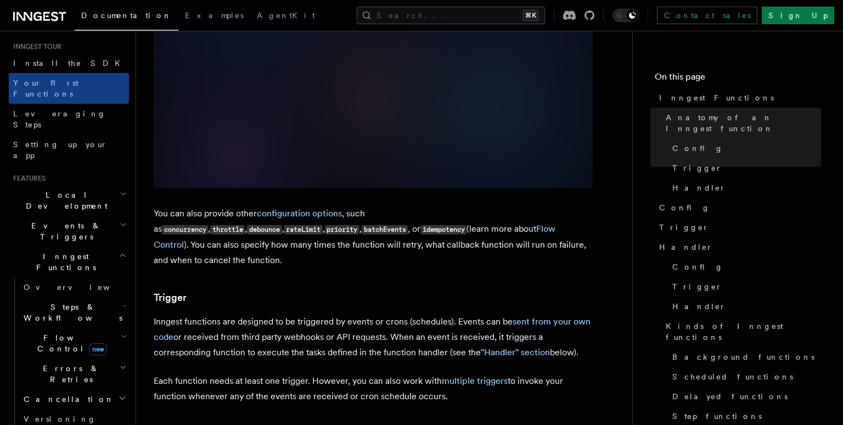
scroll to position [1039, 0]
